Goal: Navigation & Orientation: Find specific page/section

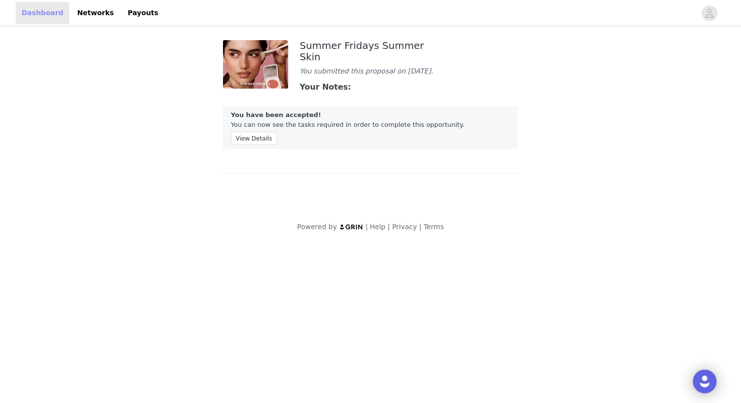
click at [39, 13] on link "Dashboard" at bounding box center [42, 13] width 53 height 22
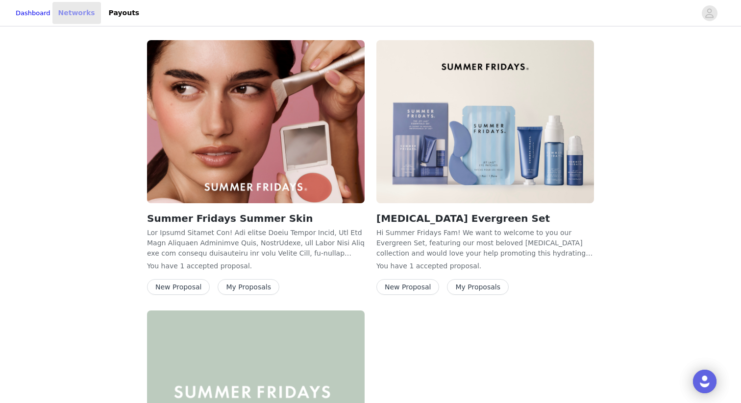
click at [88, 12] on link "Networks" at bounding box center [76, 13] width 48 height 22
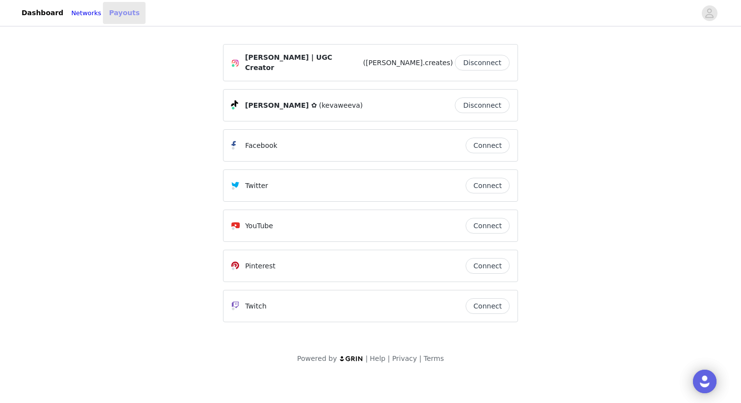
click at [136, 11] on link "Payouts" at bounding box center [124, 13] width 43 height 22
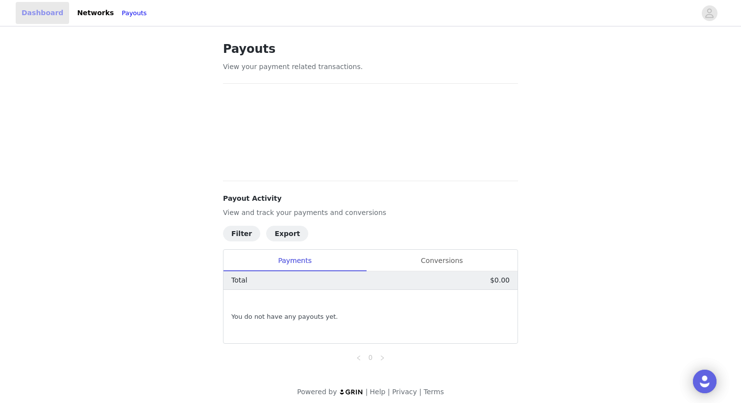
click at [47, 17] on link "Dashboard" at bounding box center [42, 13] width 53 height 22
